Goal: Information Seeking & Learning: Learn about a topic

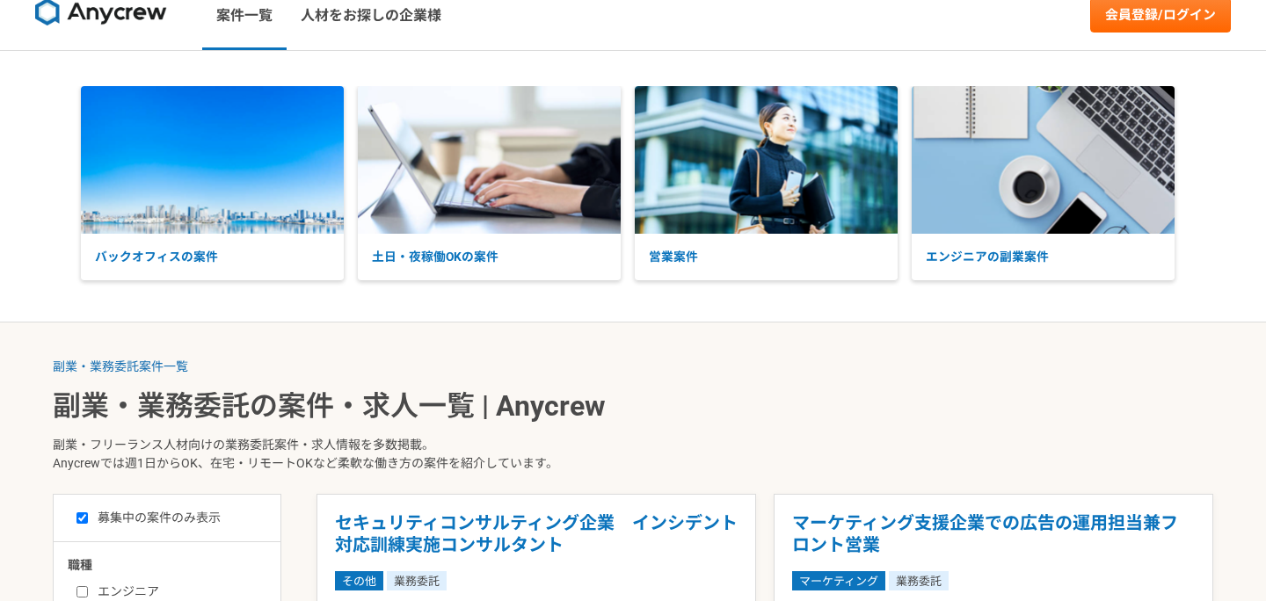
scroll to position [25, 0]
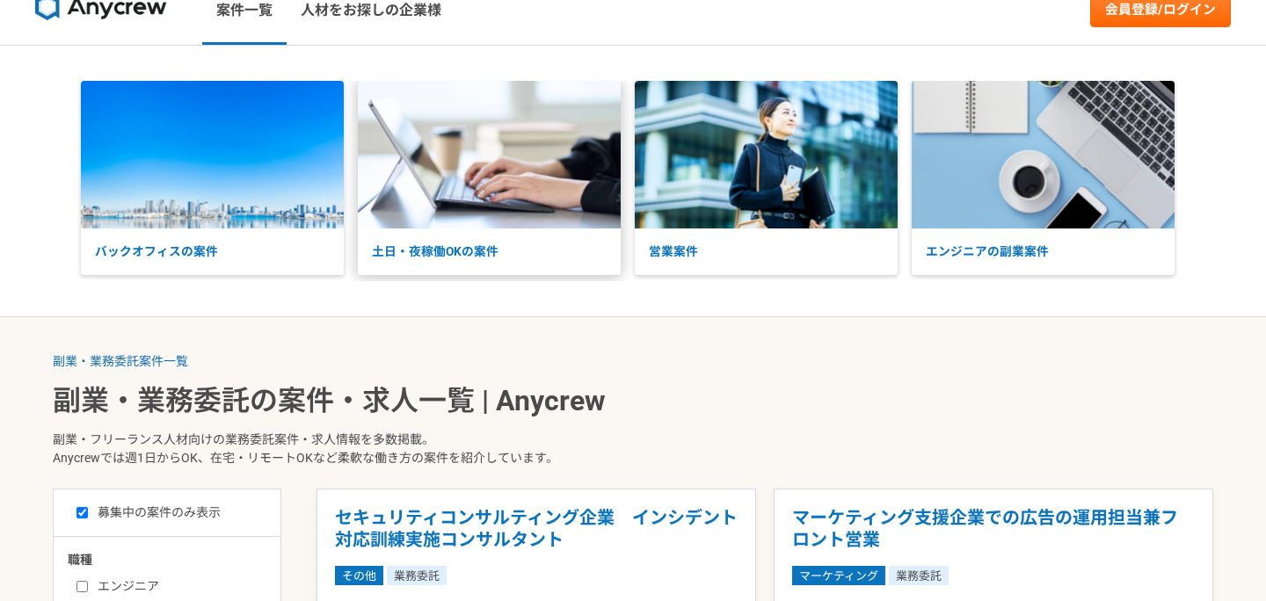
click at [435, 193] on img at bounding box center [489, 155] width 263 height 148
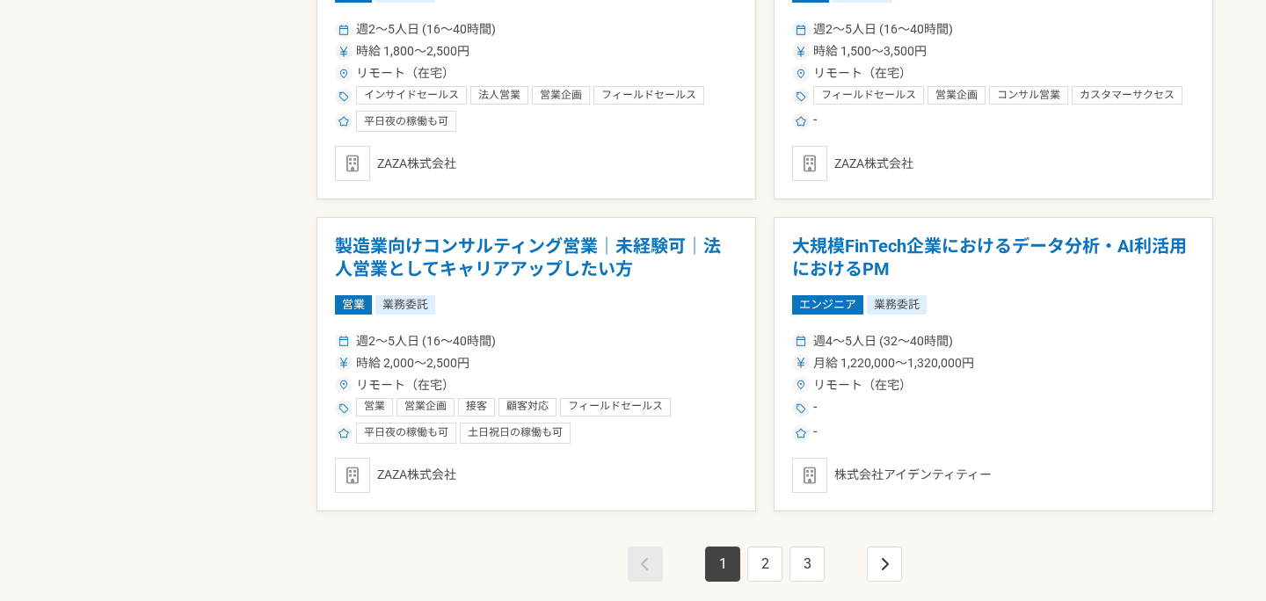
scroll to position [3097, 0]
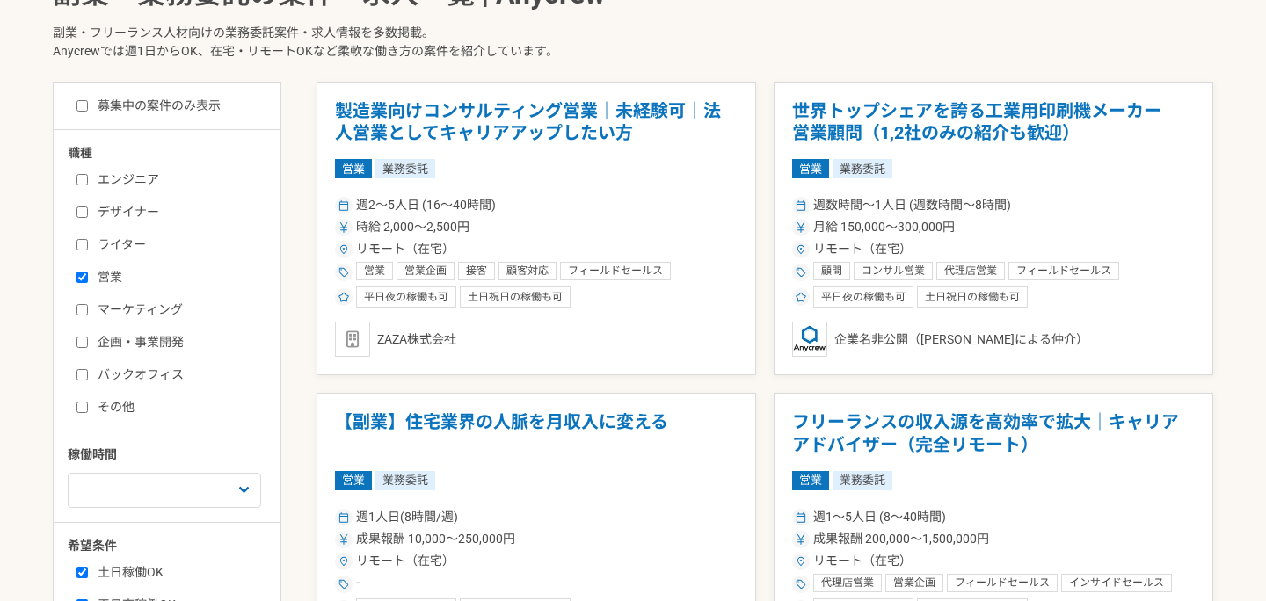
scroll to position [436, 0]
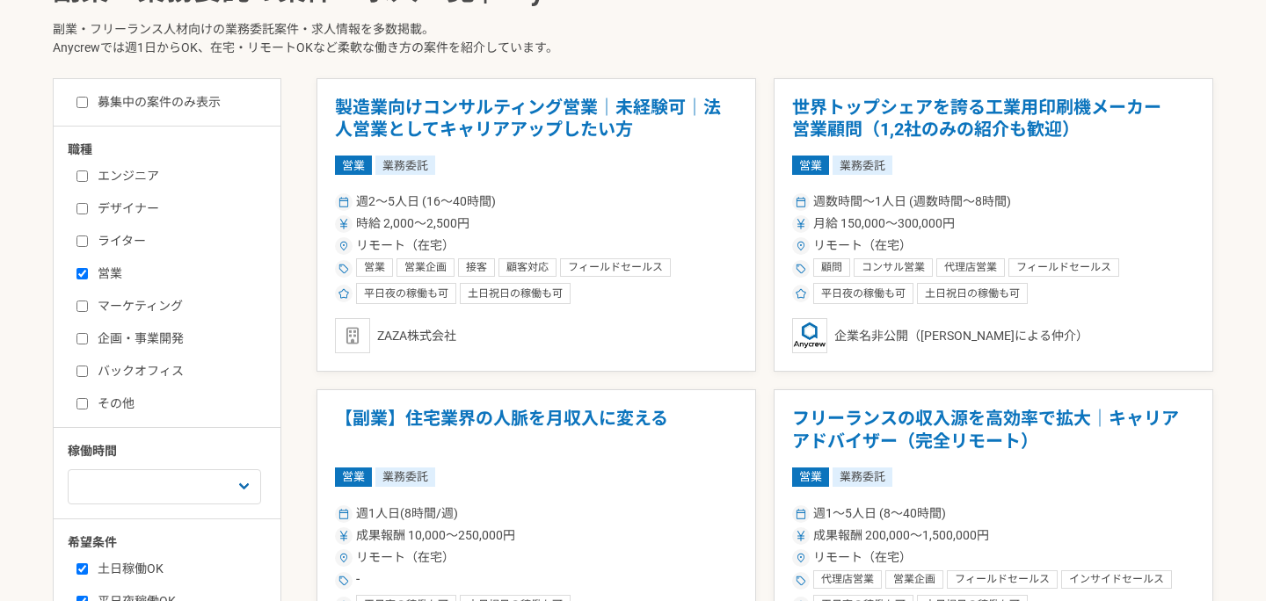
click at [81, 267] on label "営業" at bounding box center [177, 274] width 202 height 18
click at [81, 268] on input "営業" at bounding box center [81, 273] width 11 height 11
checkbox input "false"
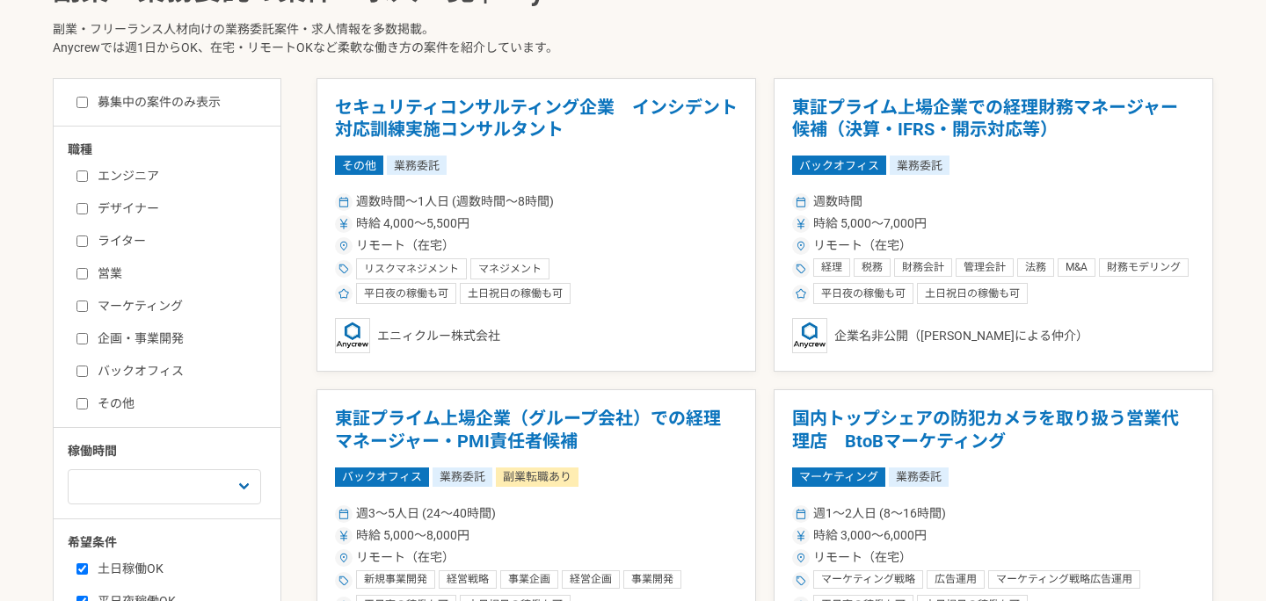
click at [80, 173] on input "エンジニア" at bounding box center [81, 176] width 11 height 11
checkbox input "true"
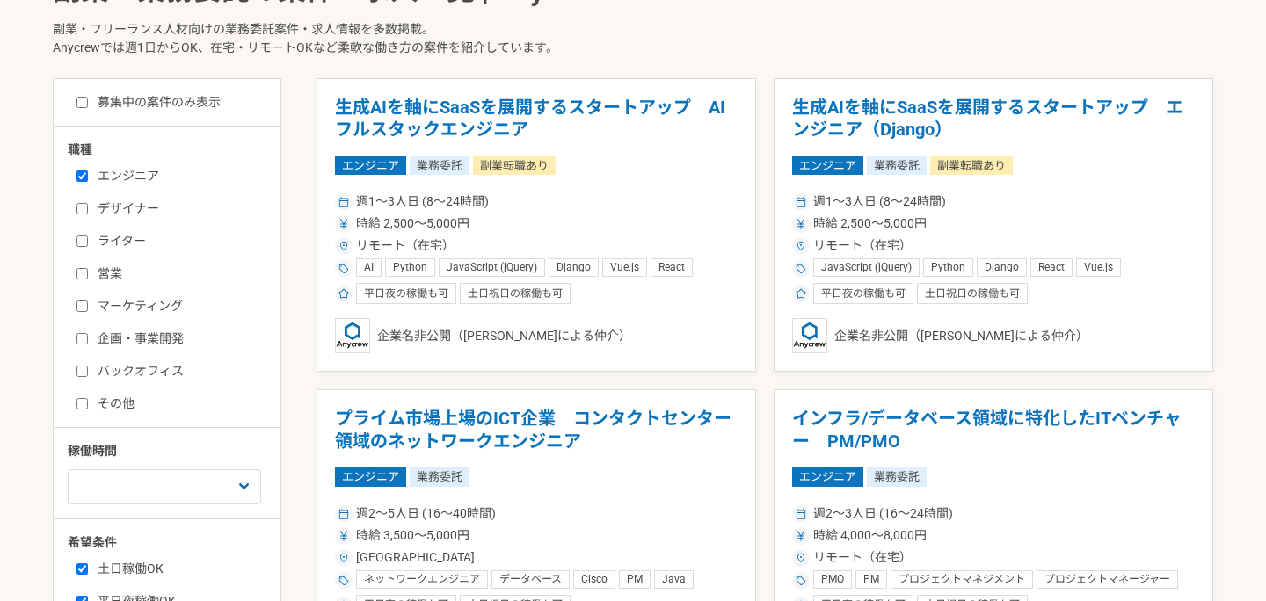
click at [91, 236] on label "ライター" at bounding box center [177, 241] width 202 height 18
click at [88, 236] on input "ライター" at bounding box center [81, 241] width 11 height 11
checkbox input "true"
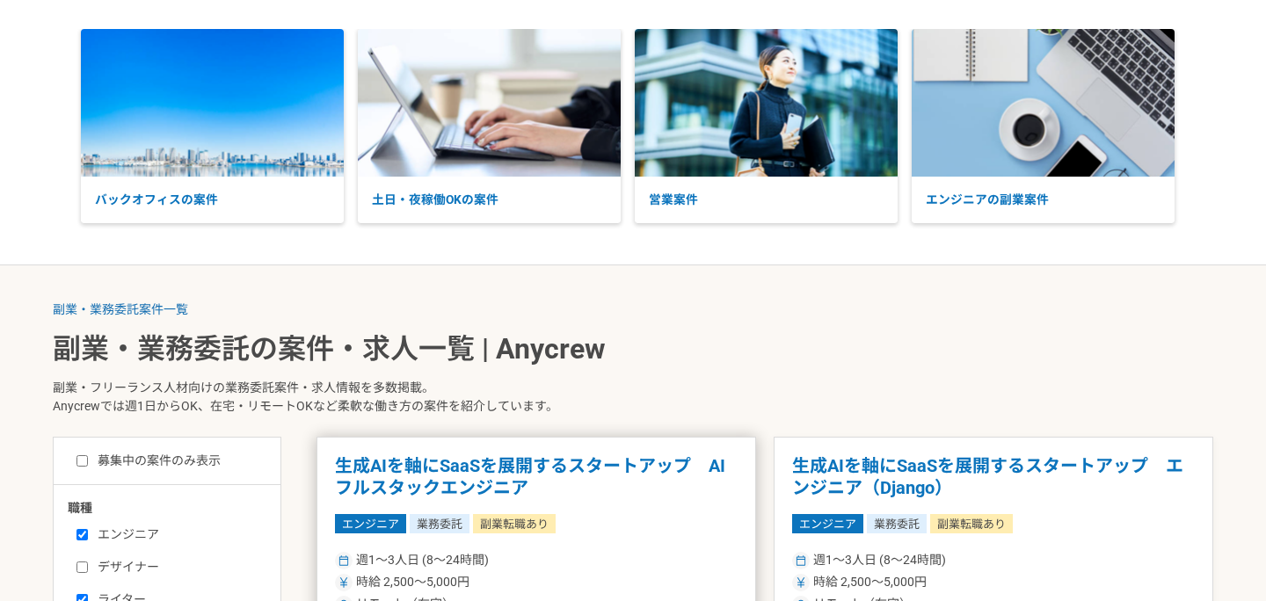
scroll to position [69, 0]
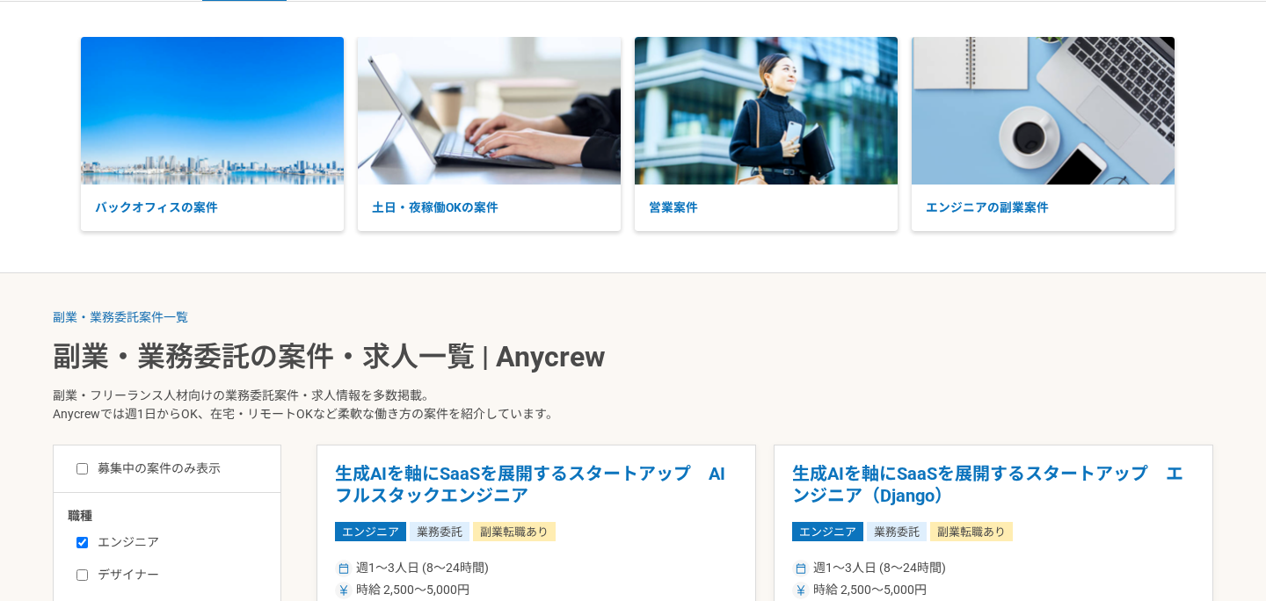
click at [147, 475] on label "募集中の案件のみ表示" at bounding box center [148, 469] width 144 height 18
click at [88, 475] on input "募集中の案件のみ表示" at bounding box center [81, 468] width 11 height 11
checkbox input "true"
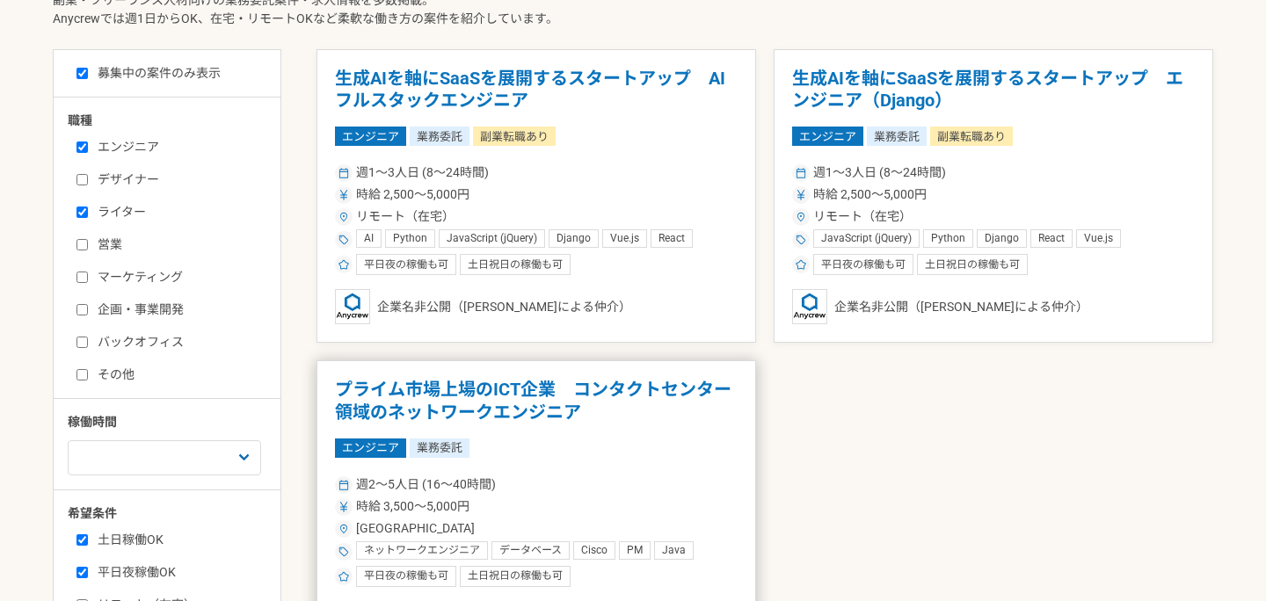
scroll to position [463, 0]
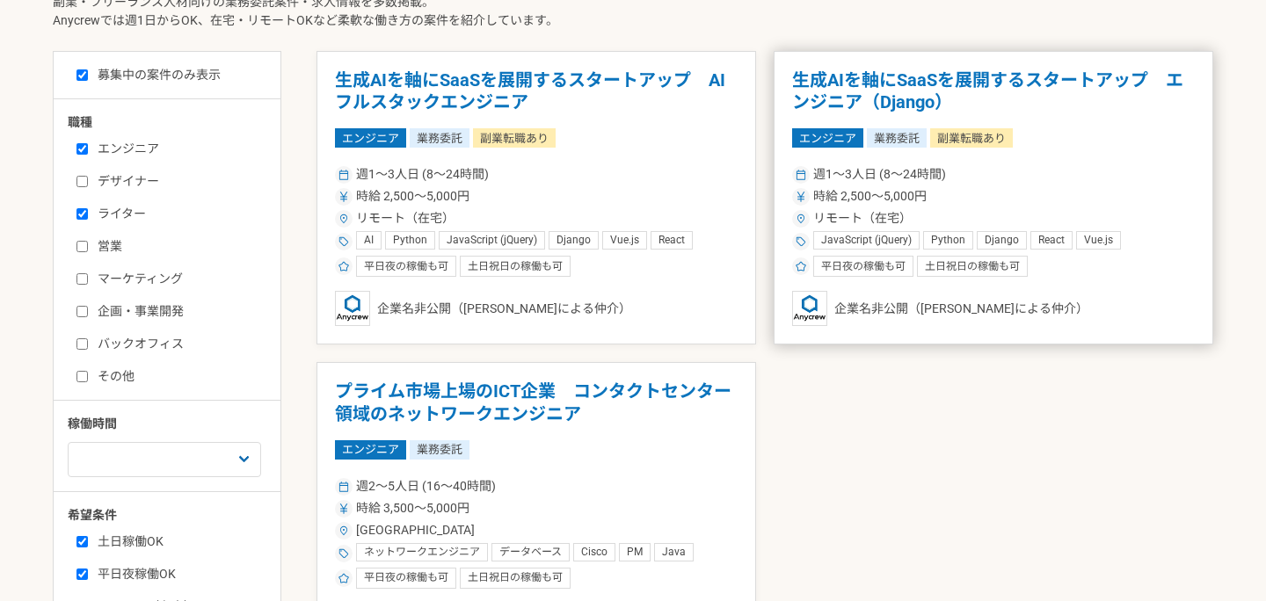
click at [967, 92] on h1 "生成AIを軸にSaaSを展開するスタートアップ　エンジニア（Django）" at bounding box center [993, 91] width 403 height 45
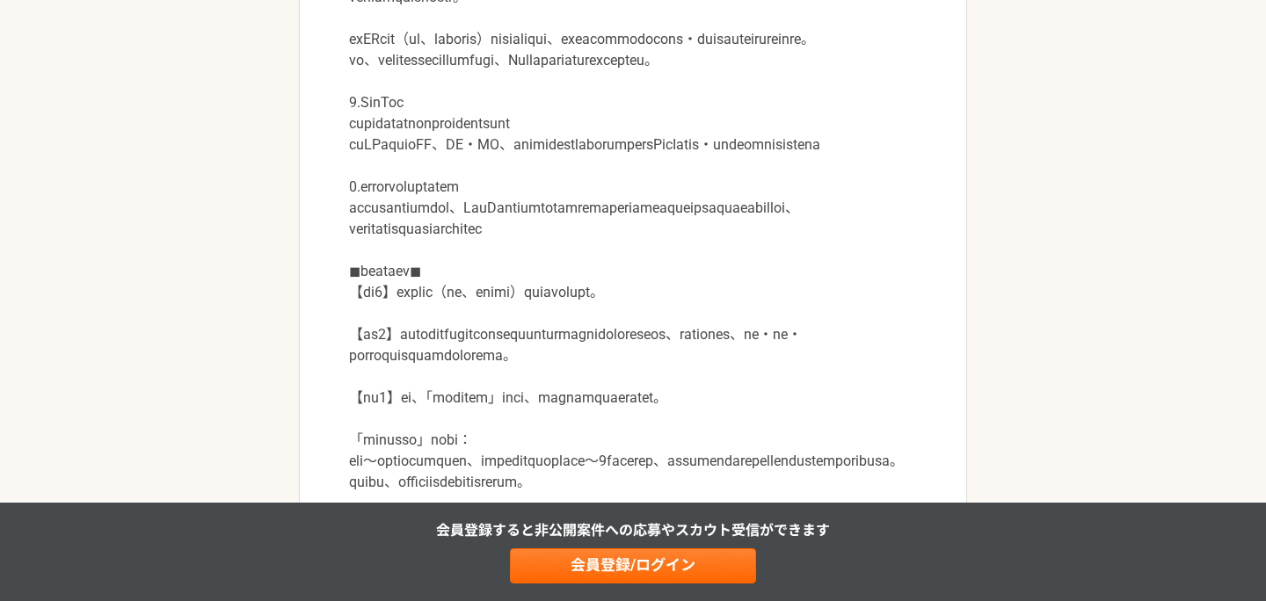
scroll to position [685, 0]
